Goal: Contribute content: Contribute content

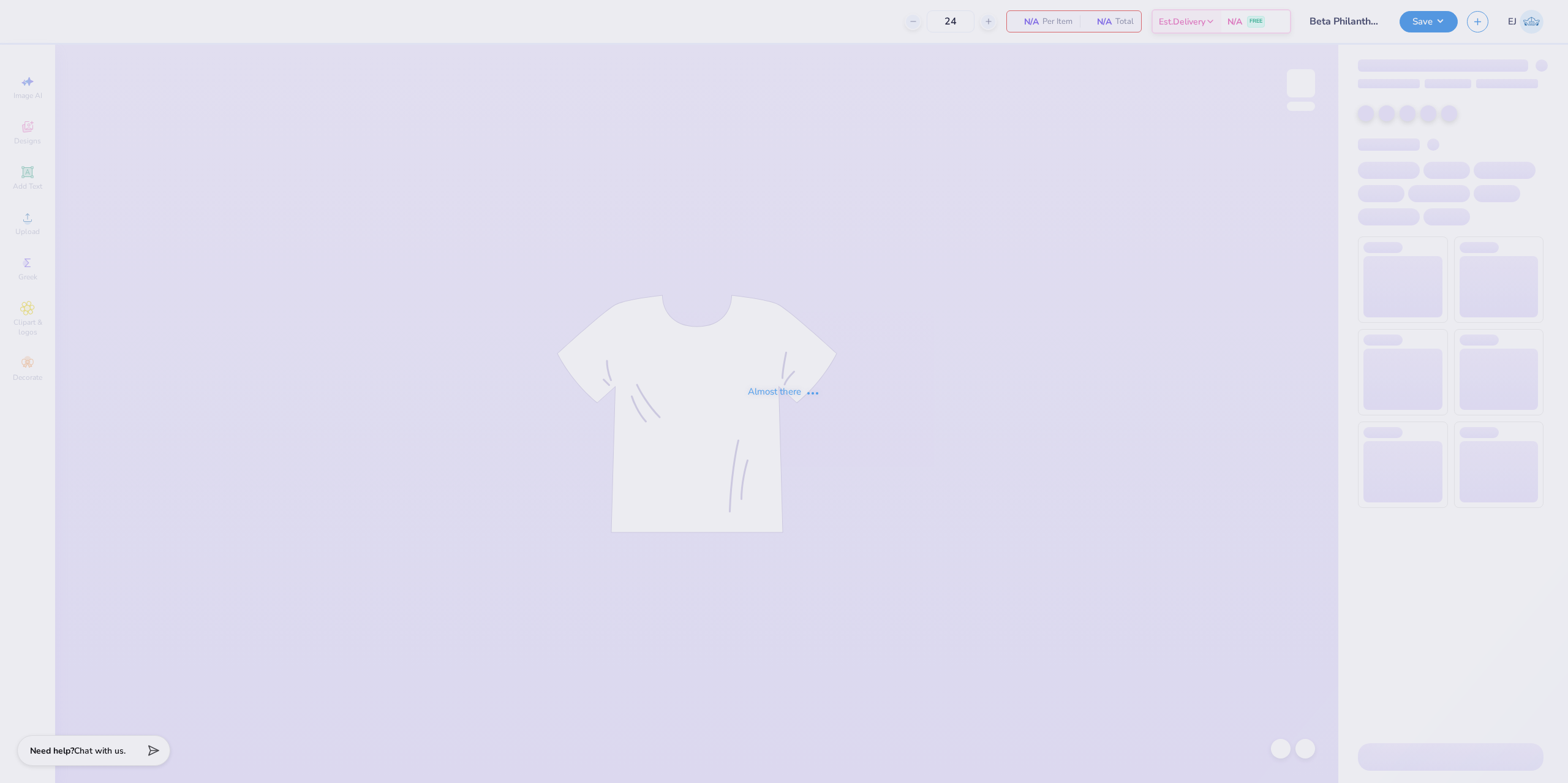
type input "Beta Philanthropy Shirt"
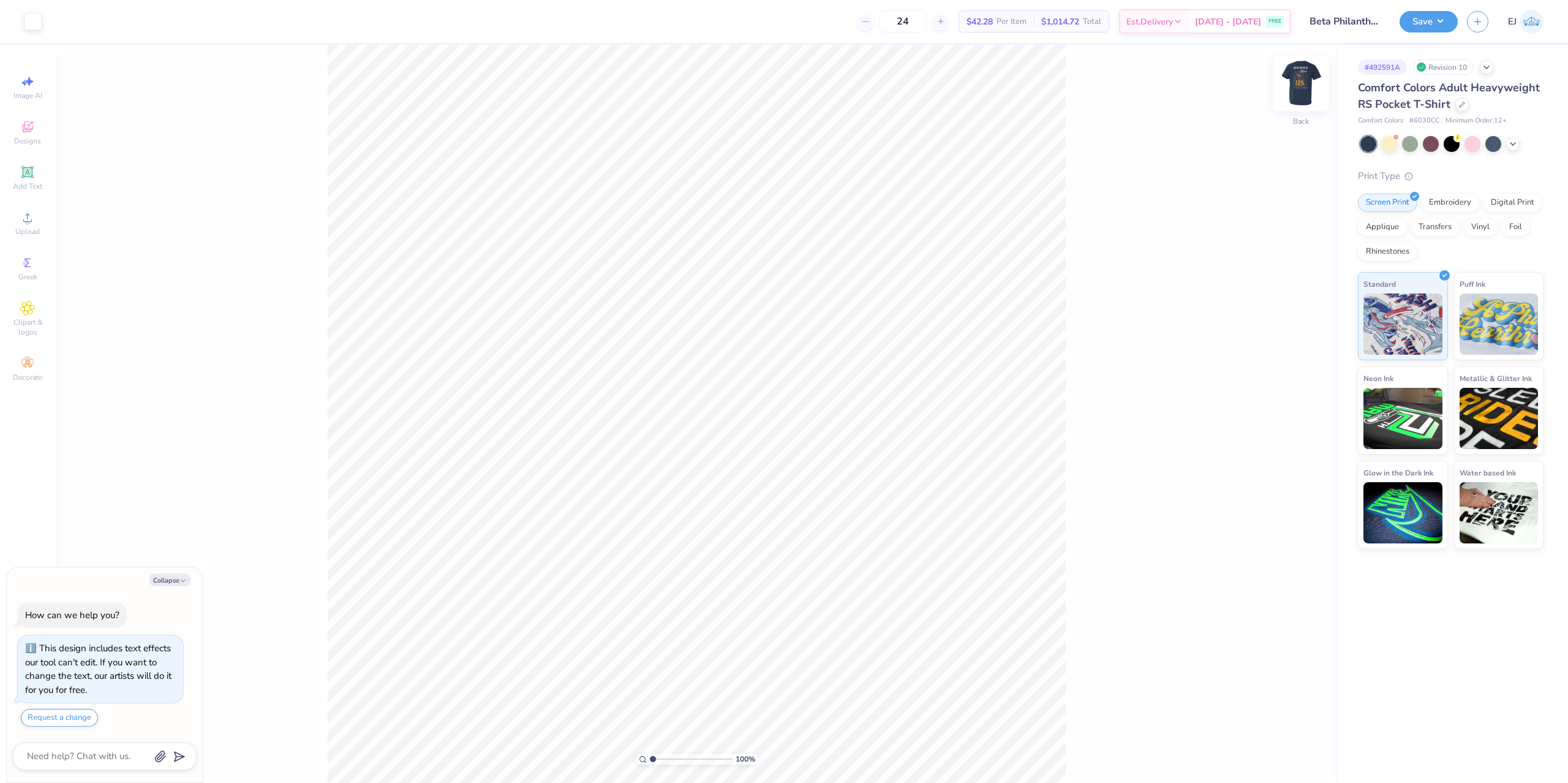
click at [1291, 100] on img at bounding box center [1300, 83] width 49 height 49
click at [33, 222] on icon at bounding box center [27, 217] width 15 height 15
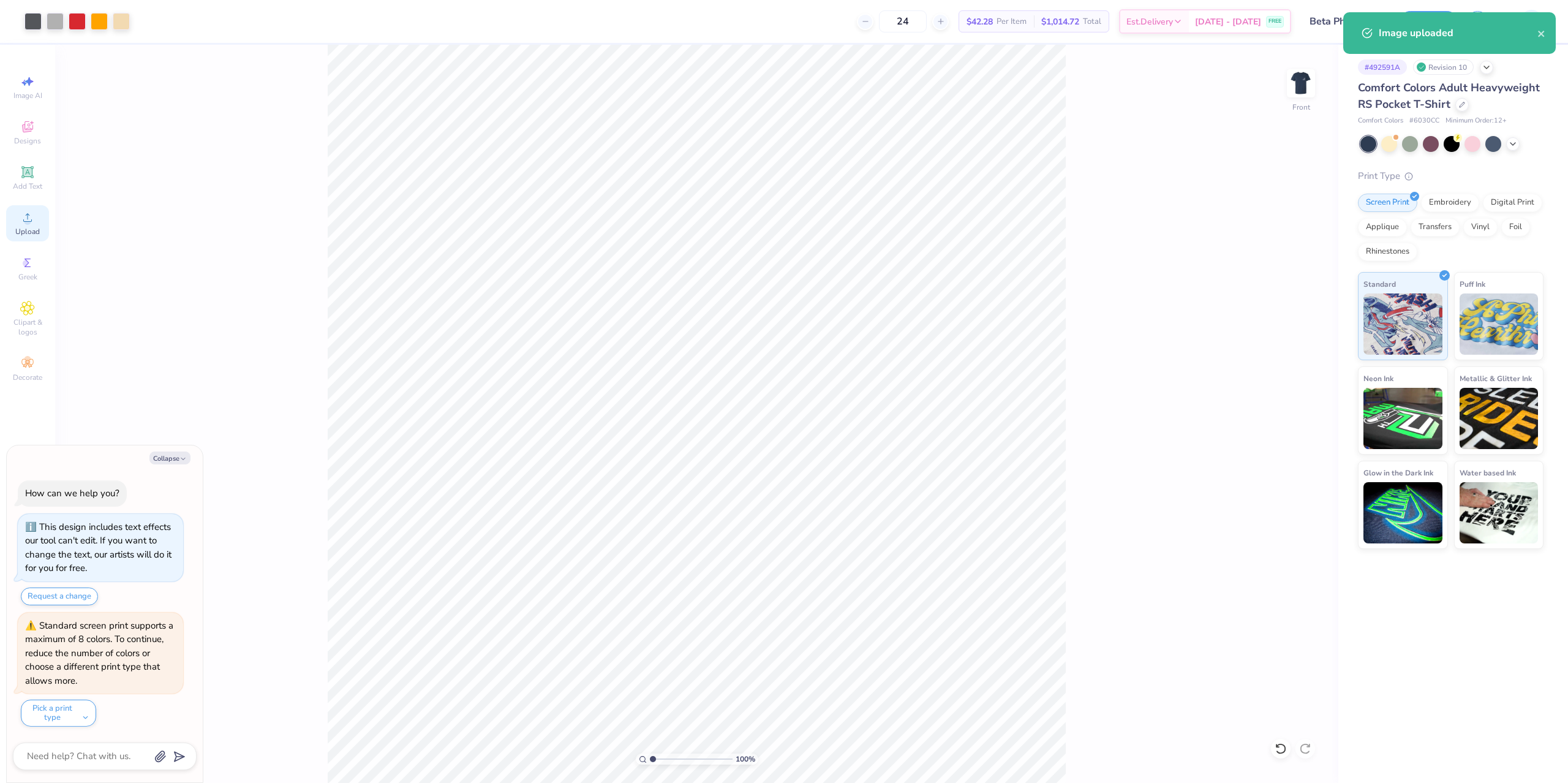
click at [27, 222] on circle at bounding box center [27, 222] width 7 height 7
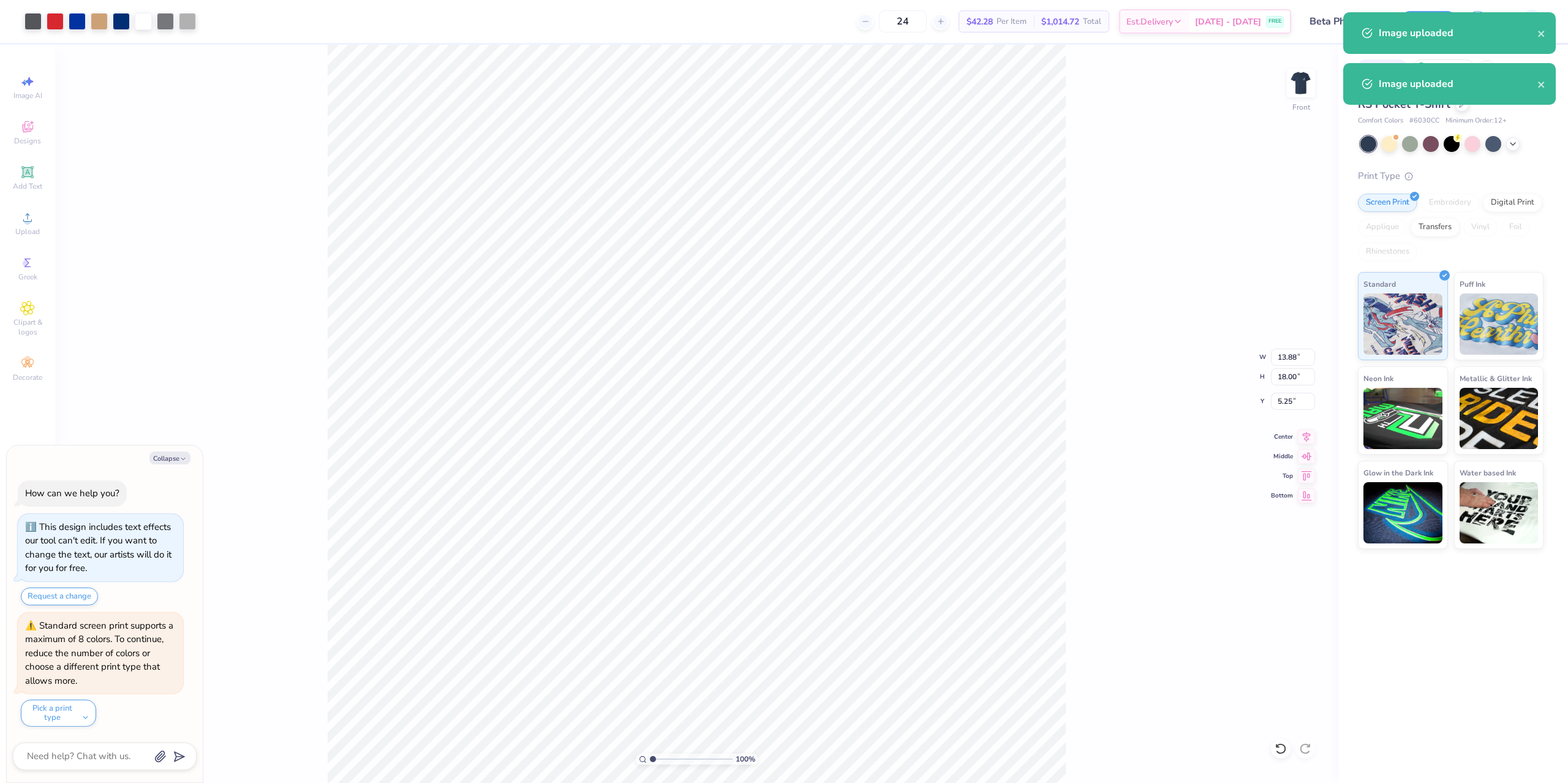
scroll to position [92, 0]
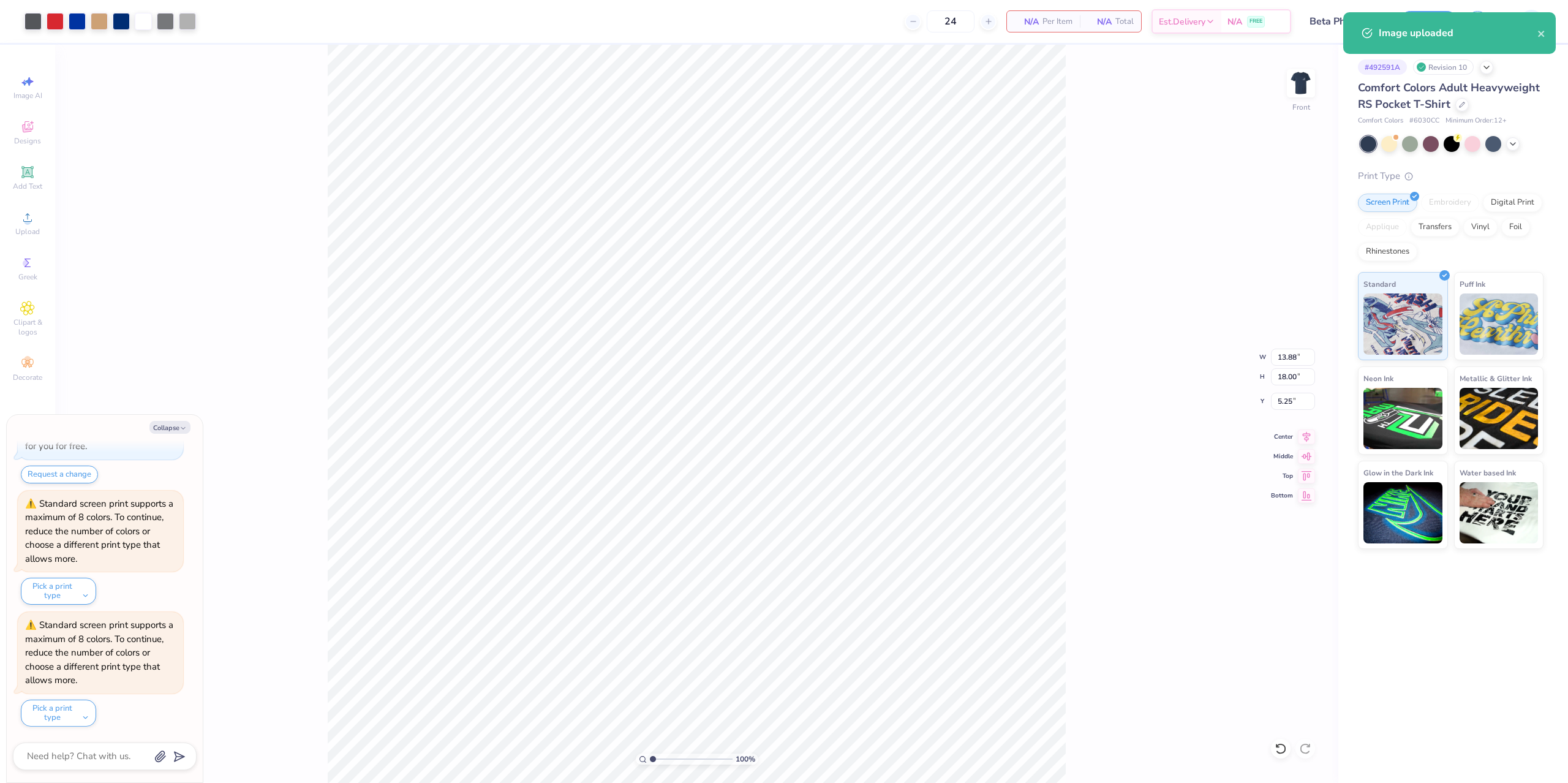
type textarea "x"
type input "9.44"
type input "12.24"
type input "11.01"
type textarea "x"
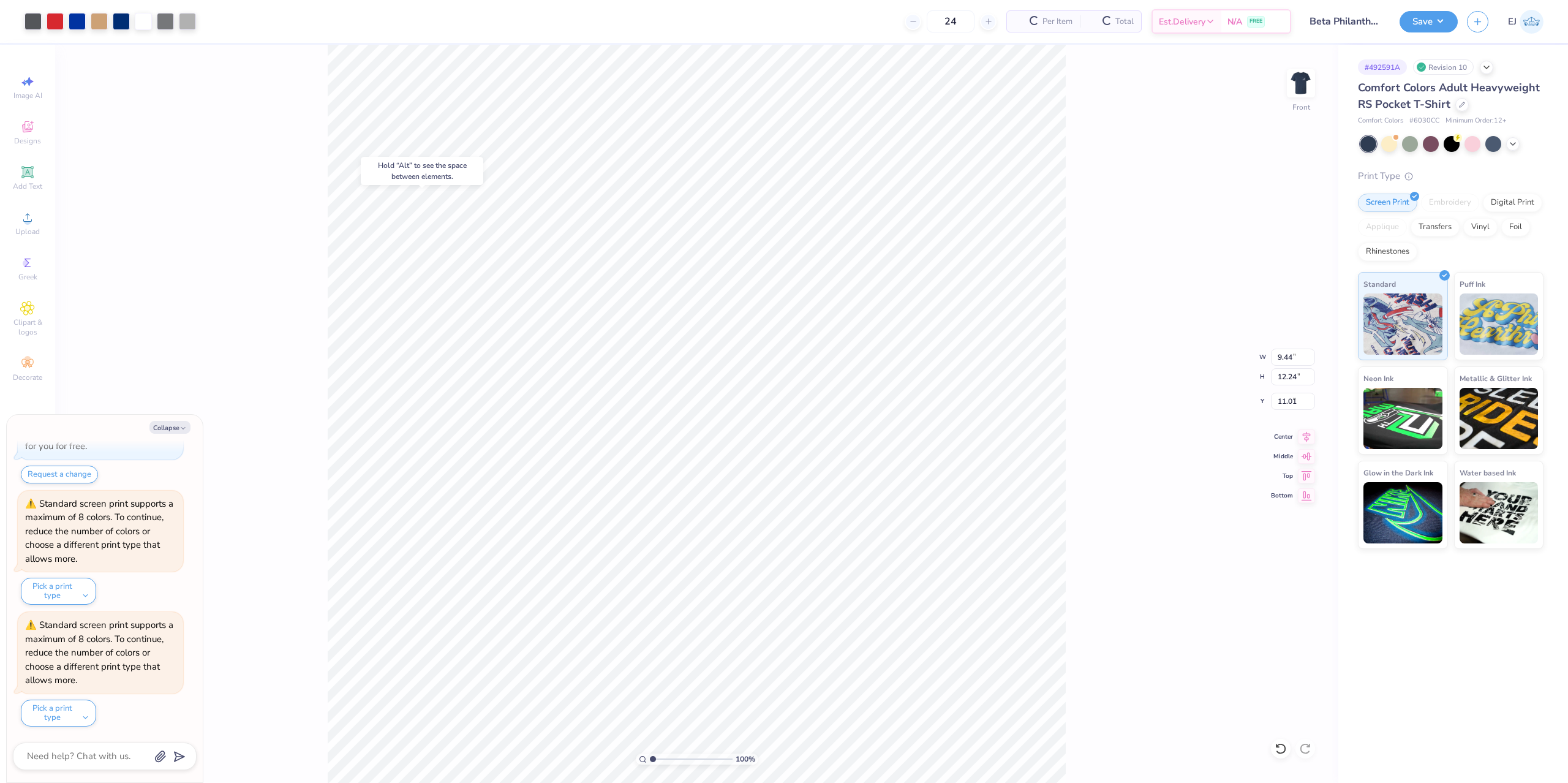
type input "4.75"
type textarea "x"
type input "9.35"
type input "12.12"
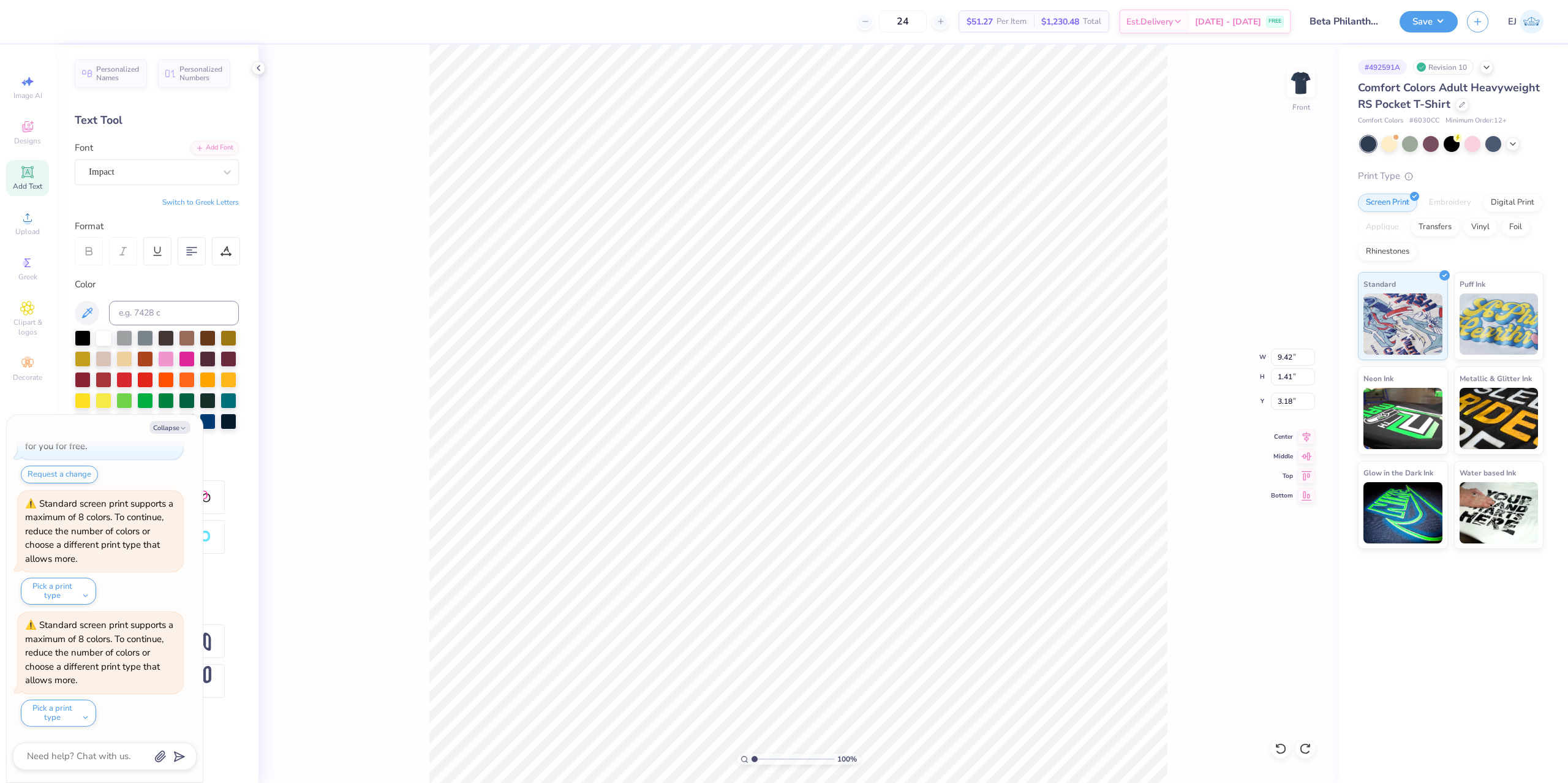
type textarea "x"
type input "9.35"
type input "12.12"
type input "4.75"
type textarea "x"
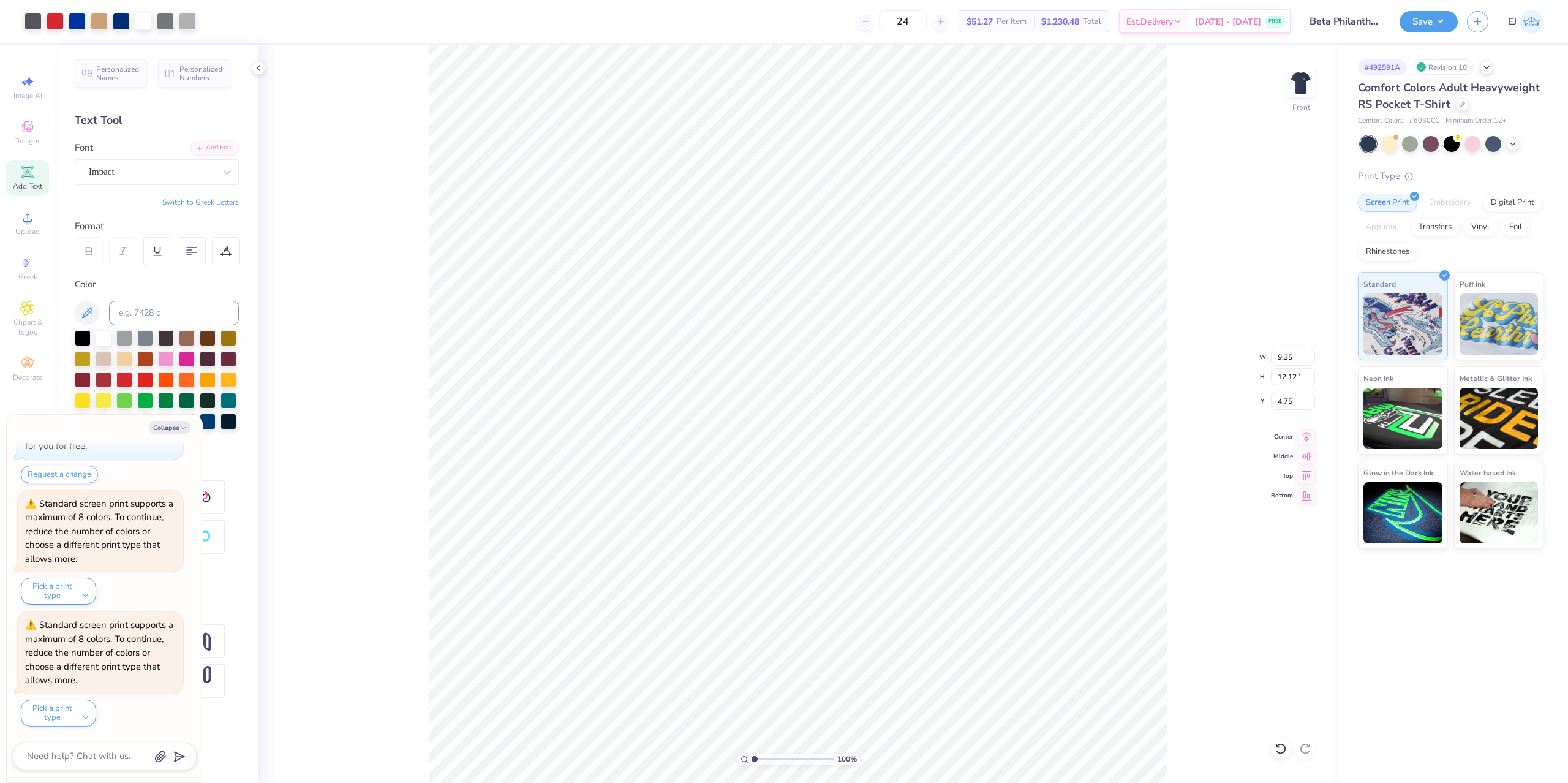
type input "4.86"
type textarea "x"
type input "4.13"
type textarea "x"
type input "16.52"
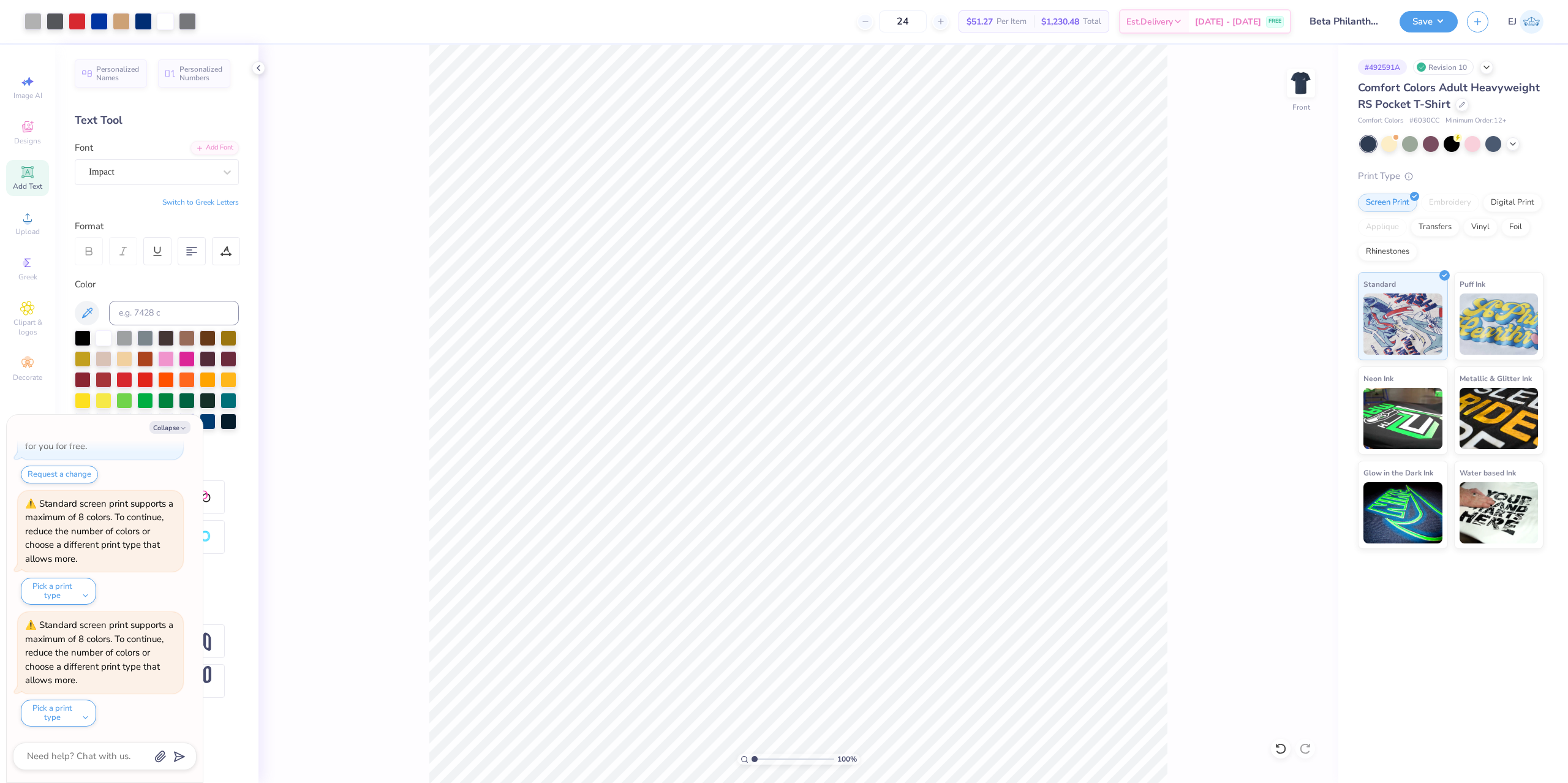
type textarea "x"
click at [1291, 380] on input "14.56" at bounding box center [1293, 377] width 45 height 17
type input "15"
type textarea "x"
type input "9.79"
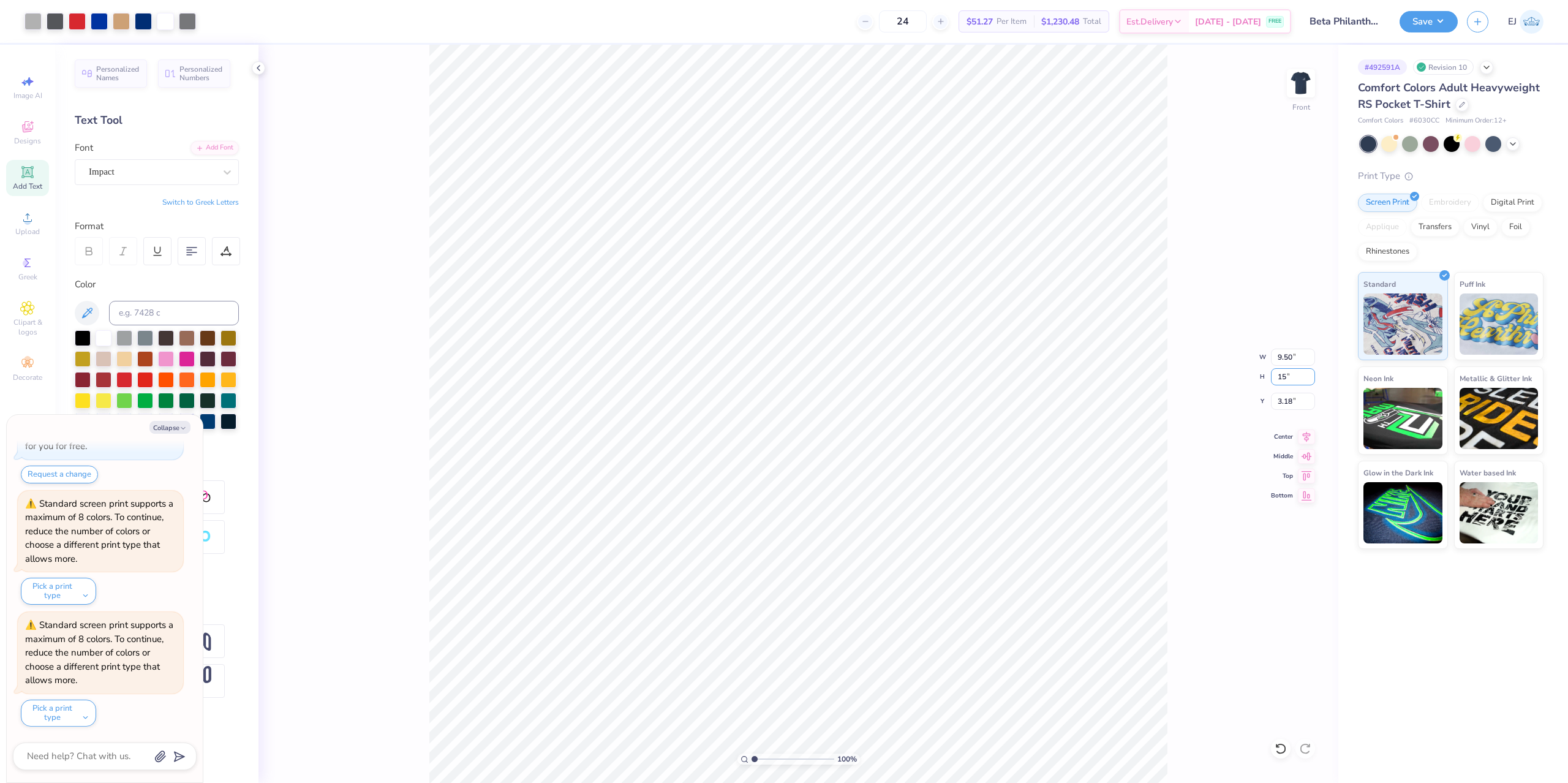
type input "15.00"
click at [1292, 404] on input "2.96" at bounding box center [1293, 401] width 45 height 17
type input "3"
type textarea "x"
type input "3.00"
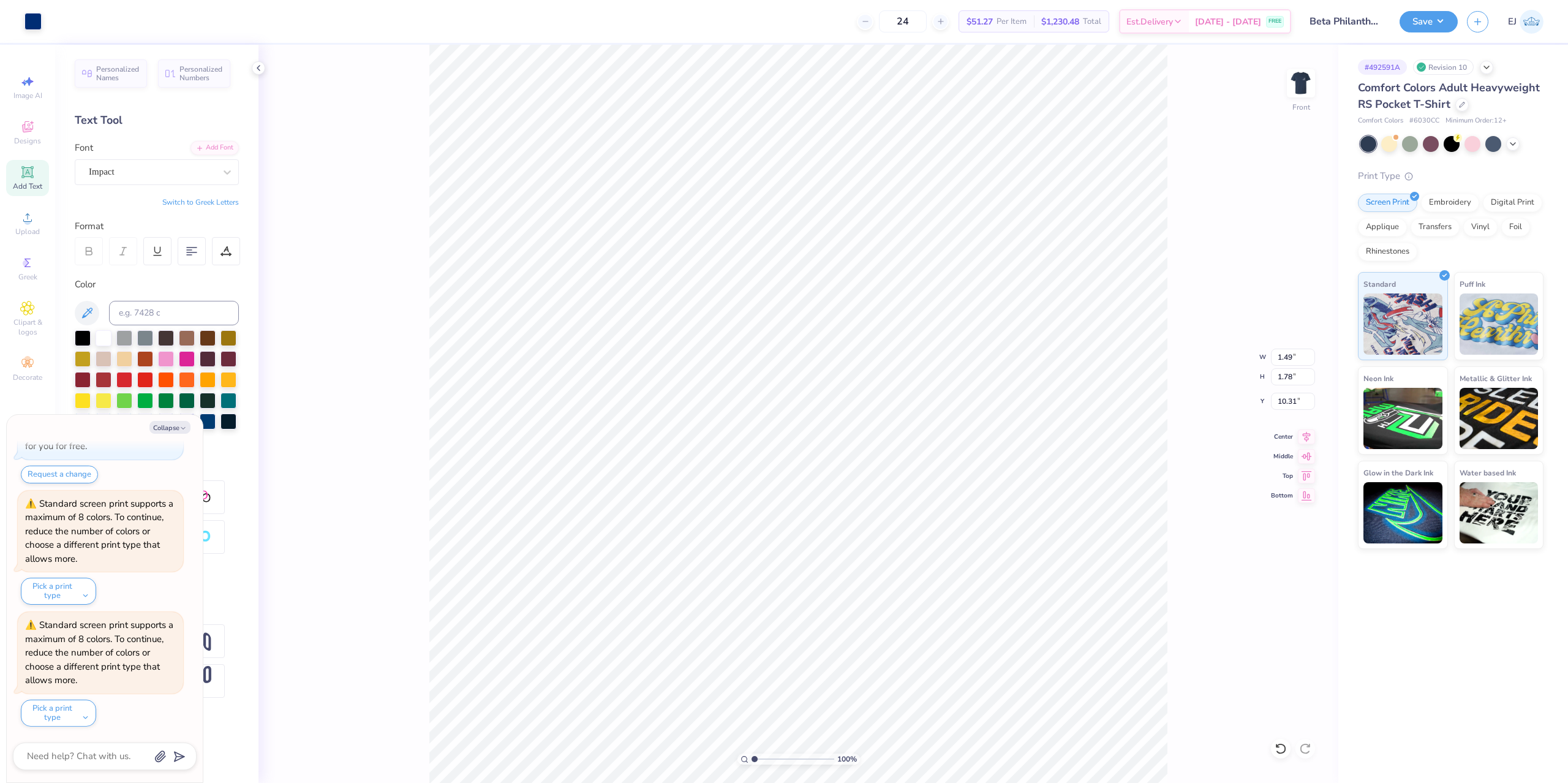
type textarea "x"
type input "10.70"
type textarea "x"
type input "9.70"
type input "1.45"
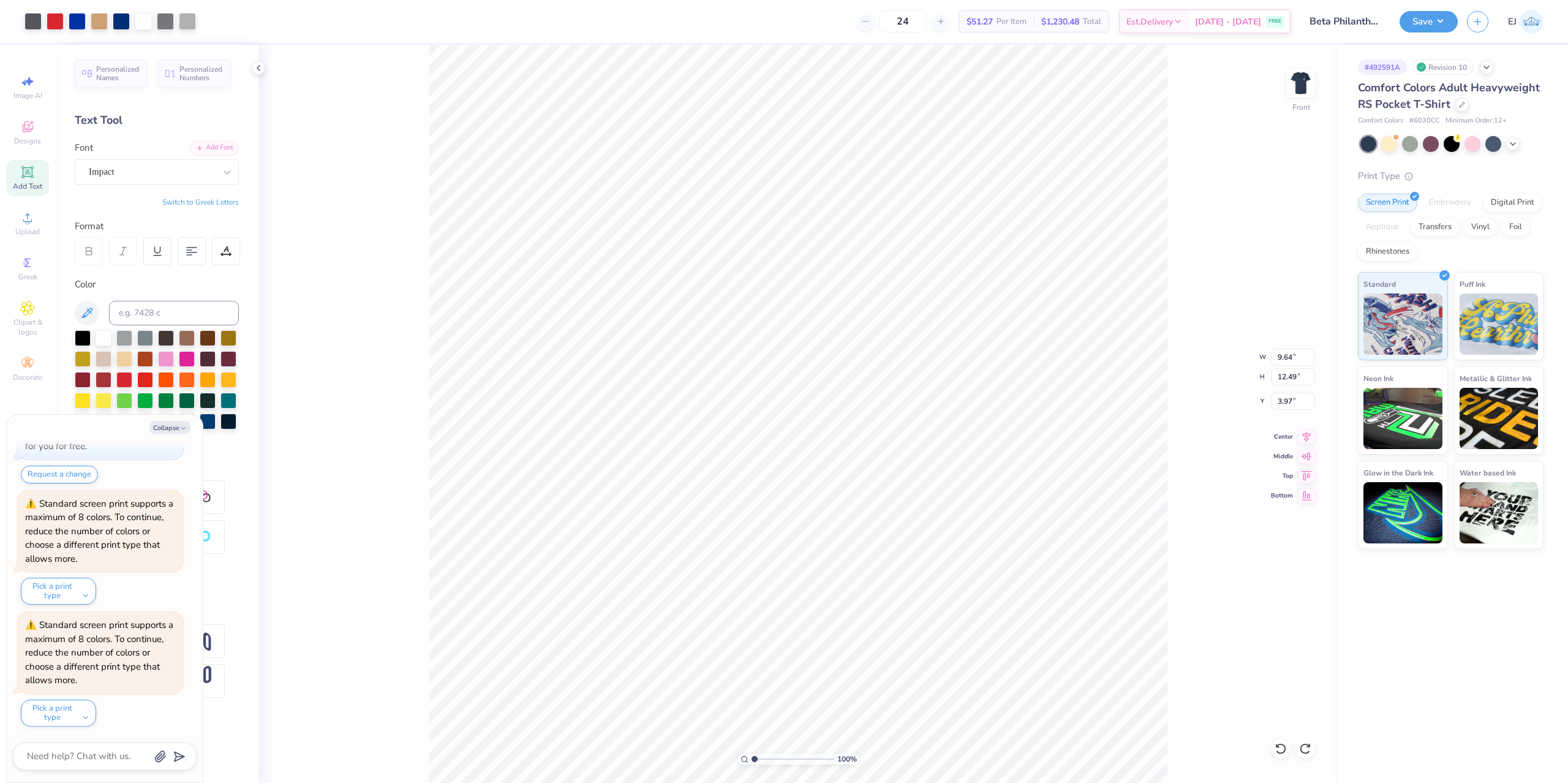
type input "3.00"
type textarea "x"
type input "2.73"
click at [1427, 25] on button "Save" at bounding box center [1428, 20] width 58 height 21
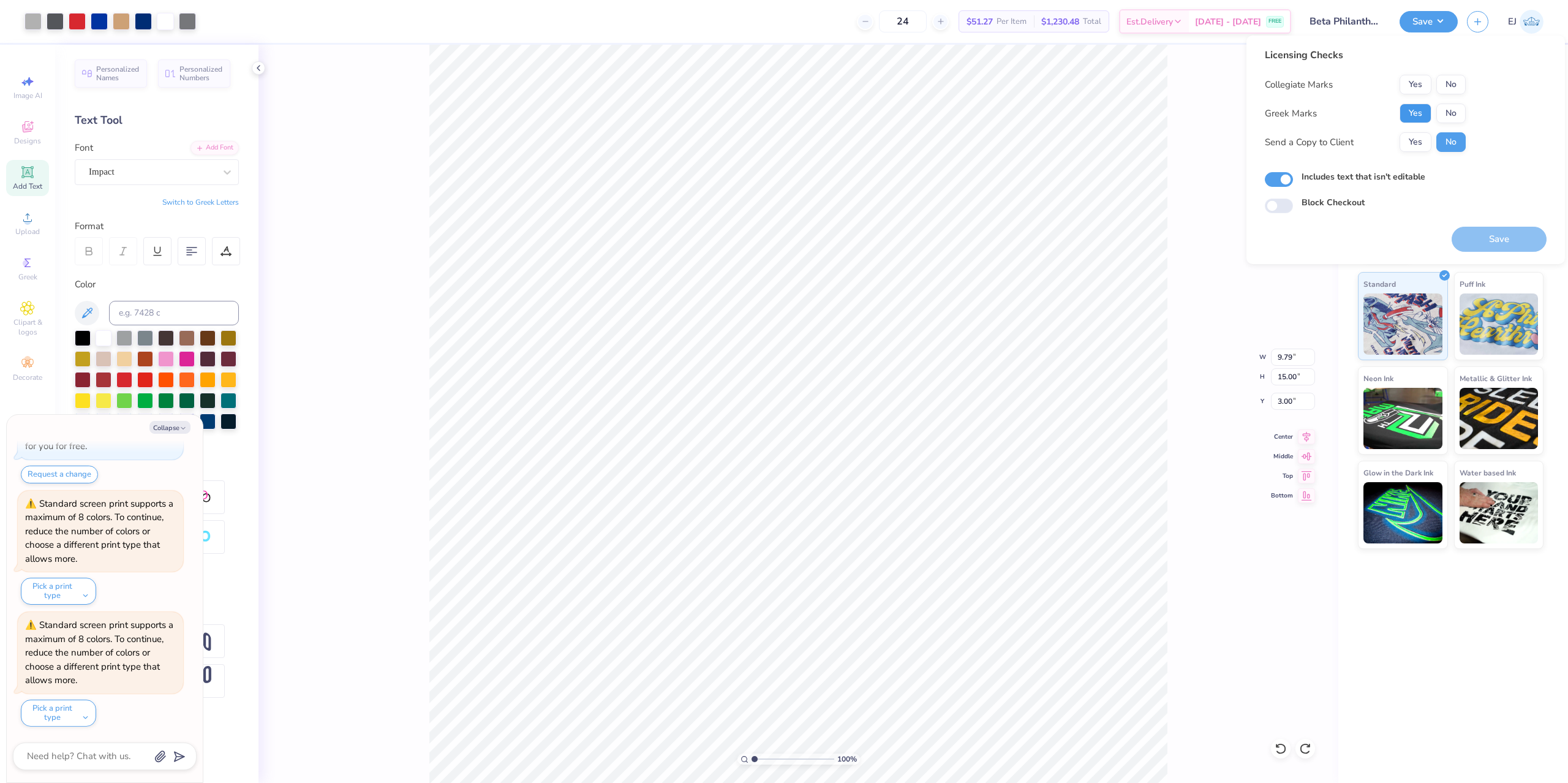
click at [1419, 113] on button "Yes" at bounding box center [1415, 113] width 32 height 20
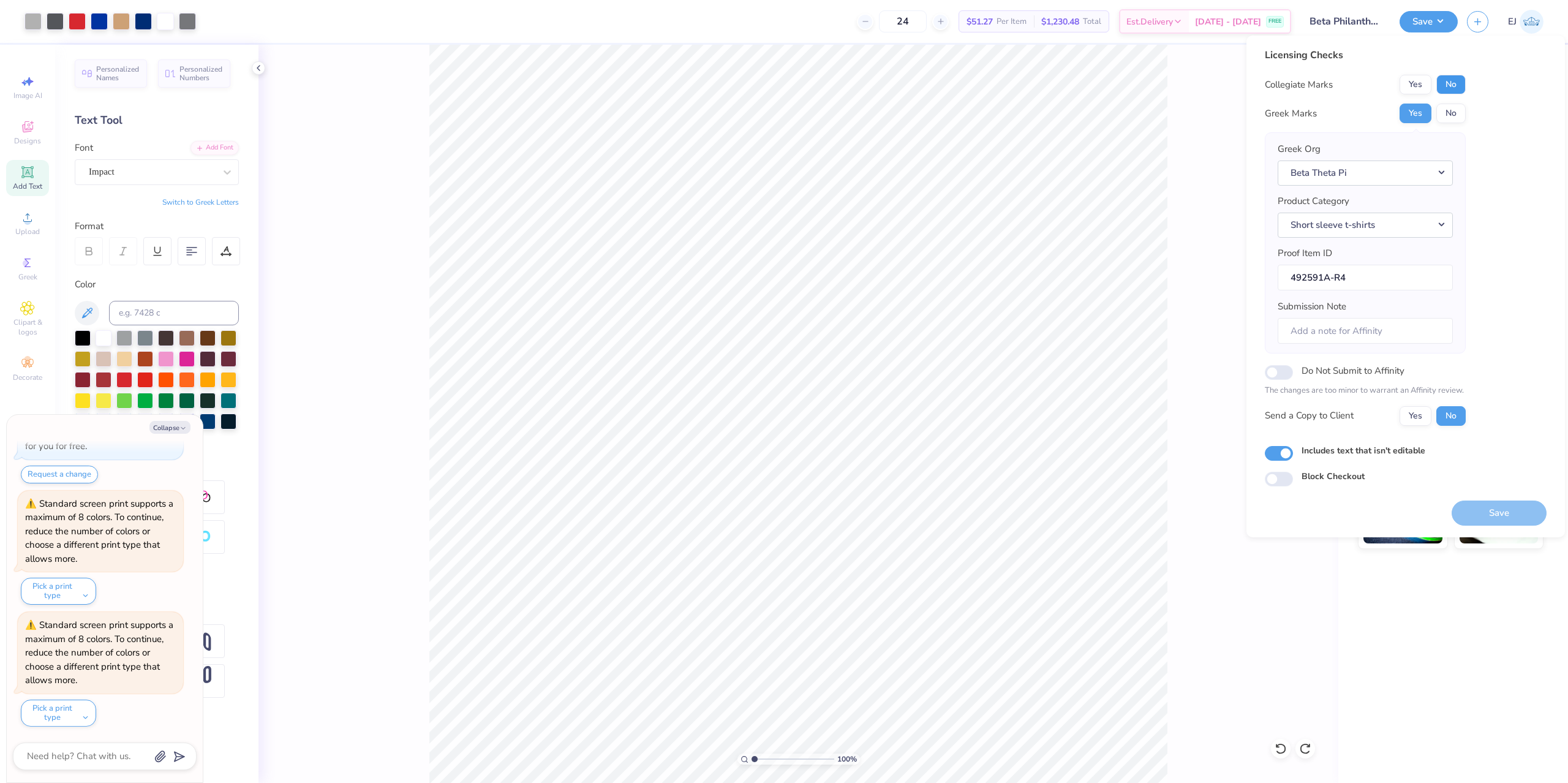
click at [1452, 81] on button "No" at bounding box center [1451, 84] width 29 height 20
click at [1487, 503] on button "Save" at bounding box center [1499, 513] width 95 height 25
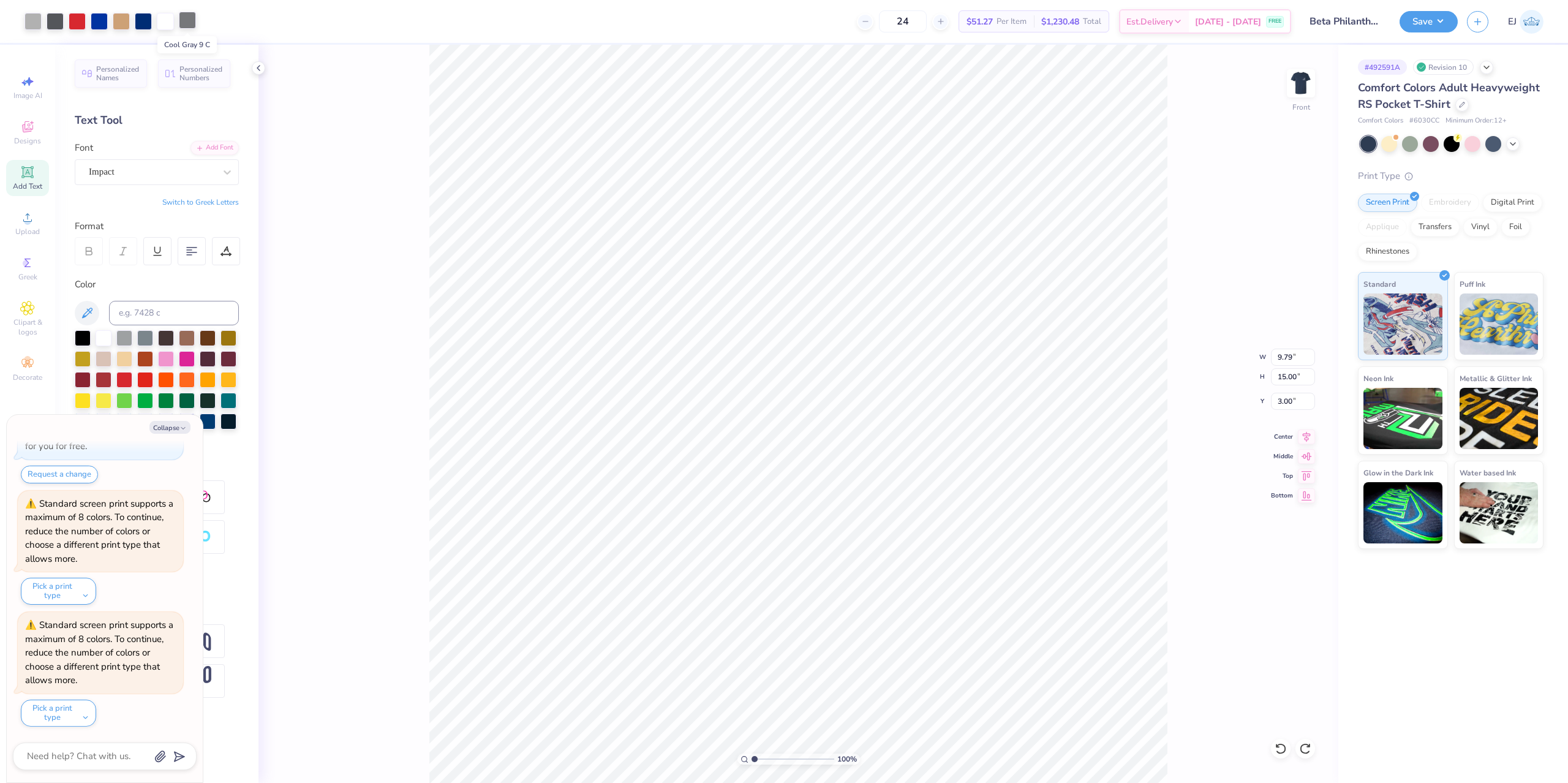
click at [187, 25] on div at bounding box center [187, 21] width 17 height 17
type textarea "x"
